Goal: Transaction & Acquisition: Purchase product/service

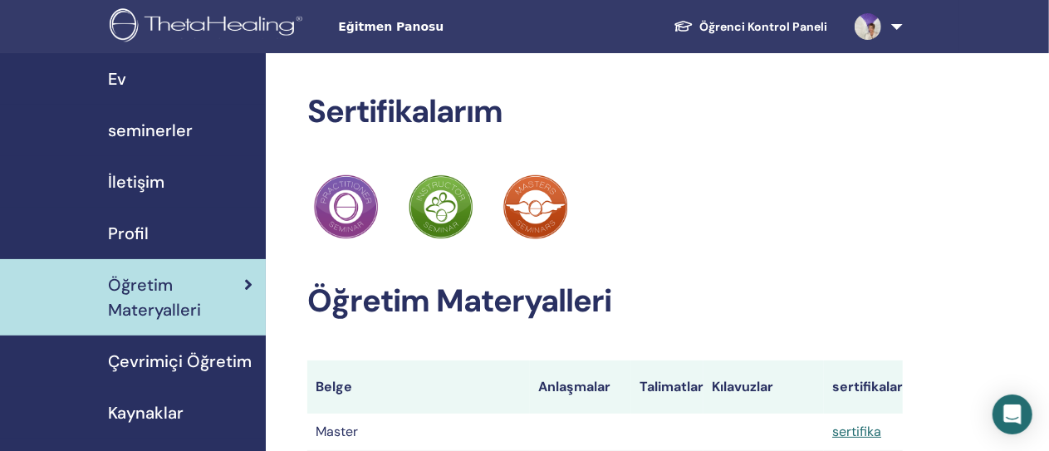
click at [160, 183] on span "İletişim" at bounding box center [136, 181] width 56 height 25
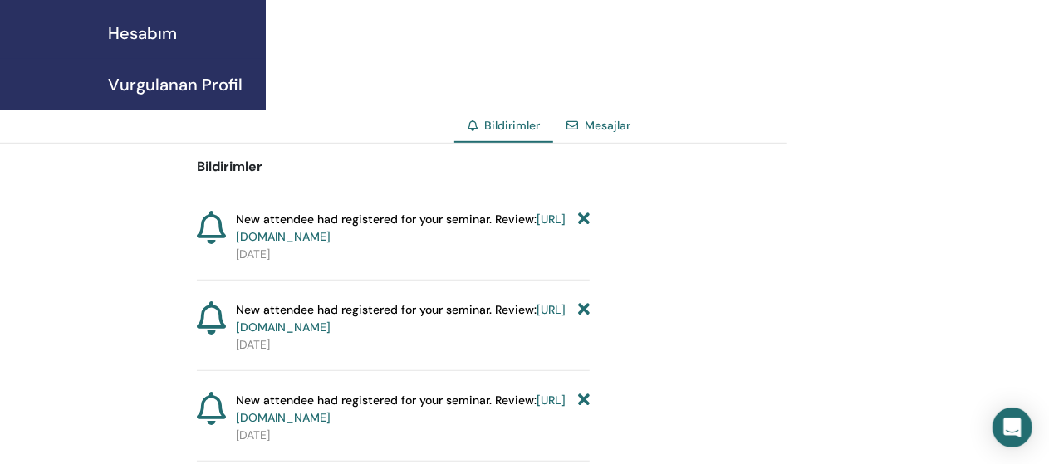
scroll to position [432, 0]
click at [512, 124] on span "Bildirimler" at bounding box center [512, 124] width 56 height 15
click at [611, 124] on link "Mesajlar" at bounding box center [608, 124] width 46 height 15
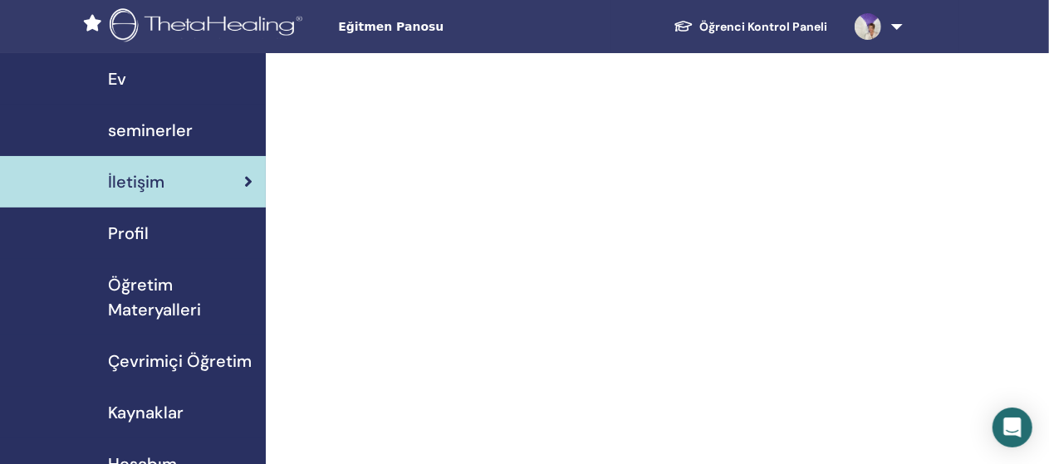
click at [155, 127] on span "seminerler" at bounding box center [150, 130] width 85 height 25
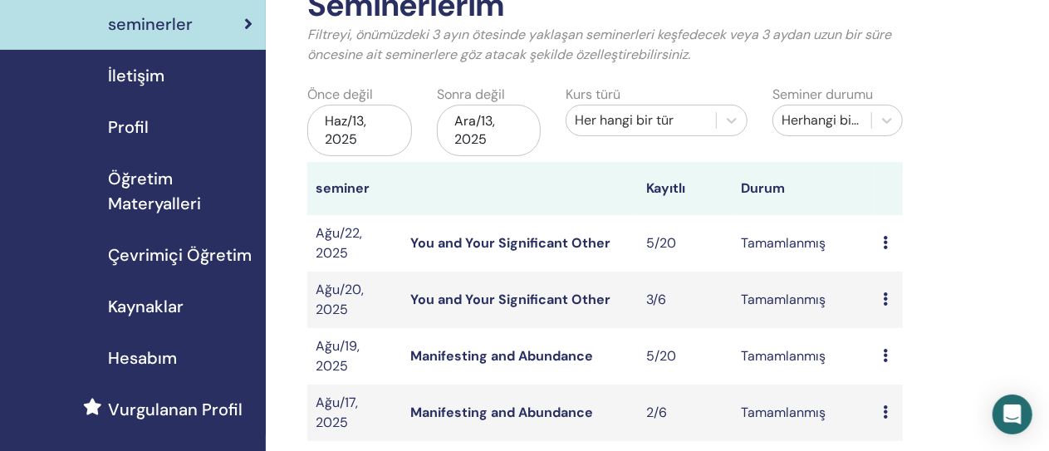
scroll to position [99, 0]
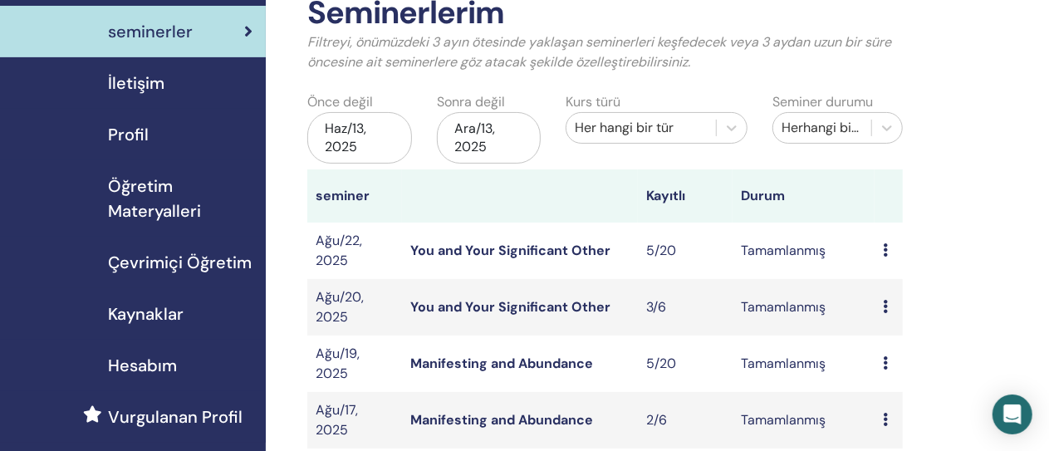
click at [160, 262] on span "Çevrimiçi Öğretim" at bounding box center [180, 262] width 144 height 25
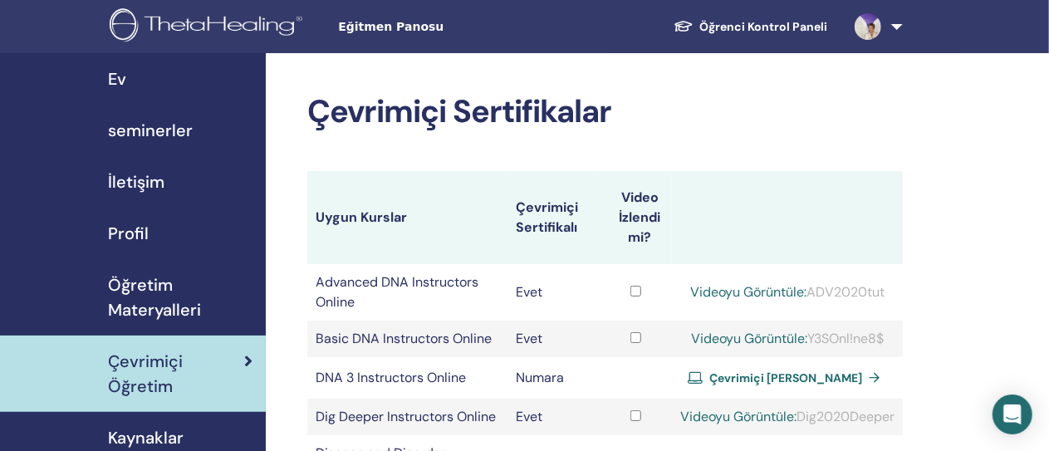
click at [804, 385] on span "Çevrimiçi [PERSON_NAME]" at bounding box center [785, 378] width 153 height 15
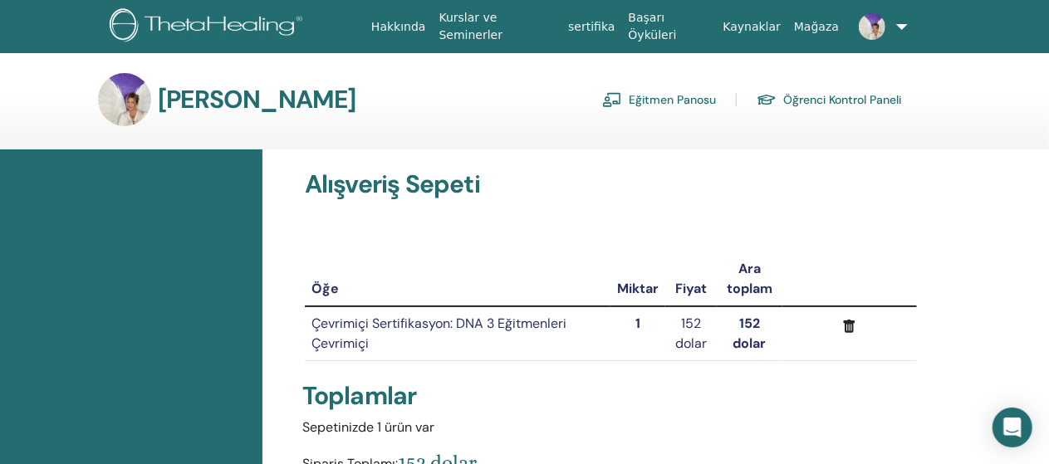
click at [839, 98] on font "Öğrenci Kontrol Paneli" at bounding box center [842, 100] width 118 height 15
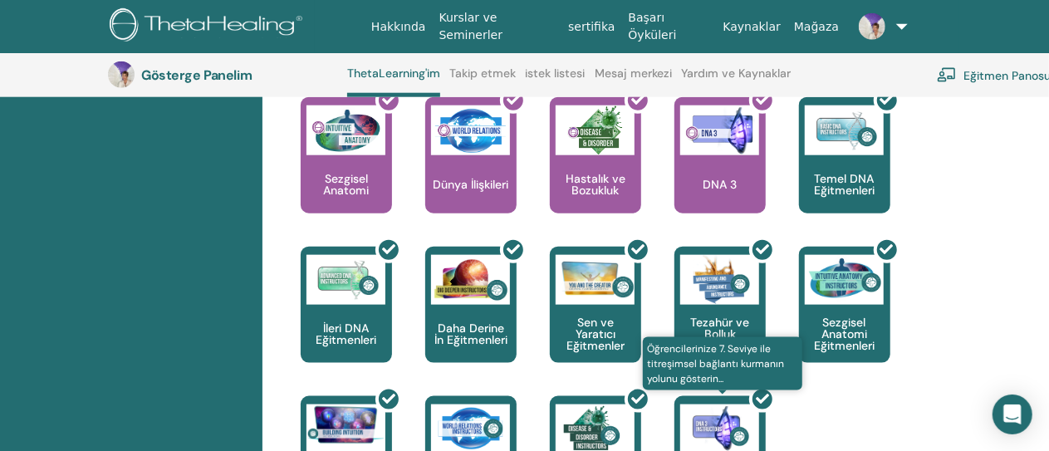
scroll to position [874, 0]
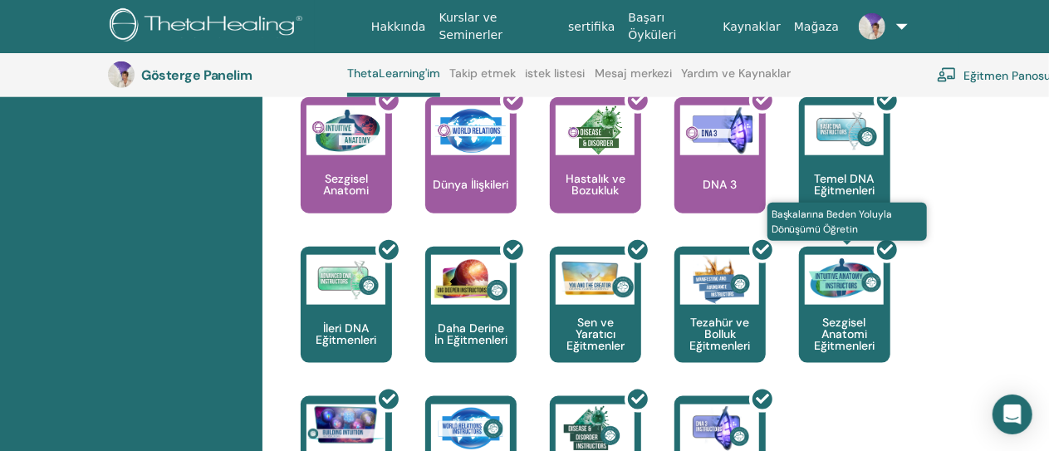
click at [867, 270] on div at bounding box center [854, 312] width 91 height 150
